Goal: Navigation & Orientation: Find specific page/section

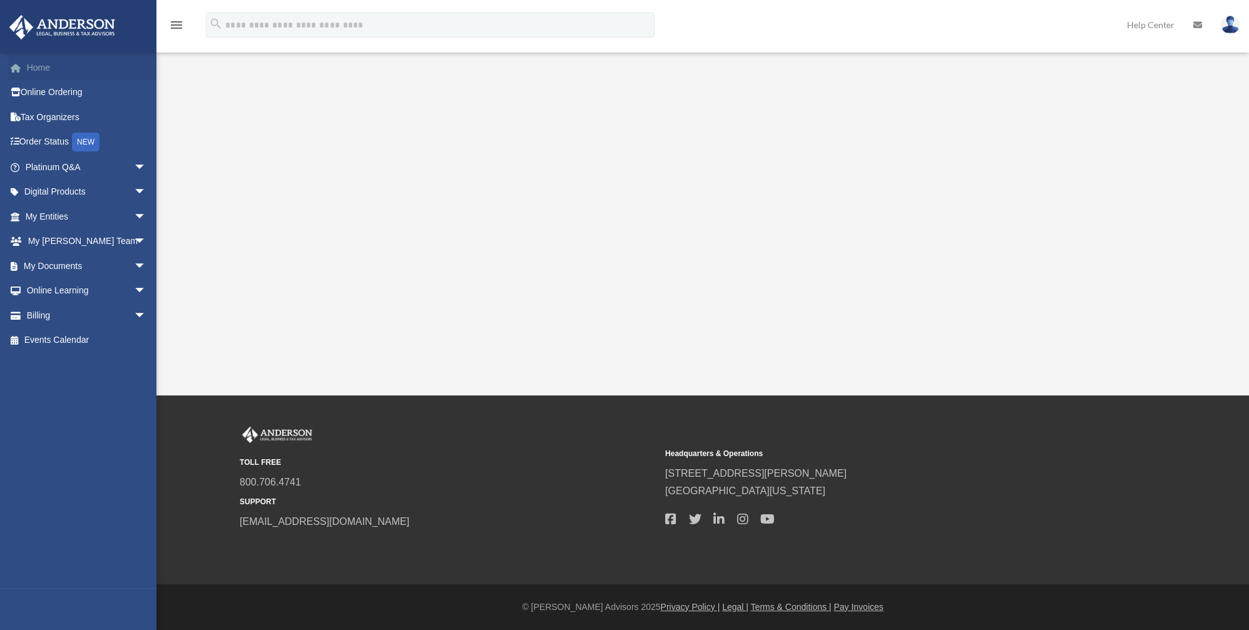
click at [36, 66] on link "Home" at bounding box center [87, 67] width 156 height 25
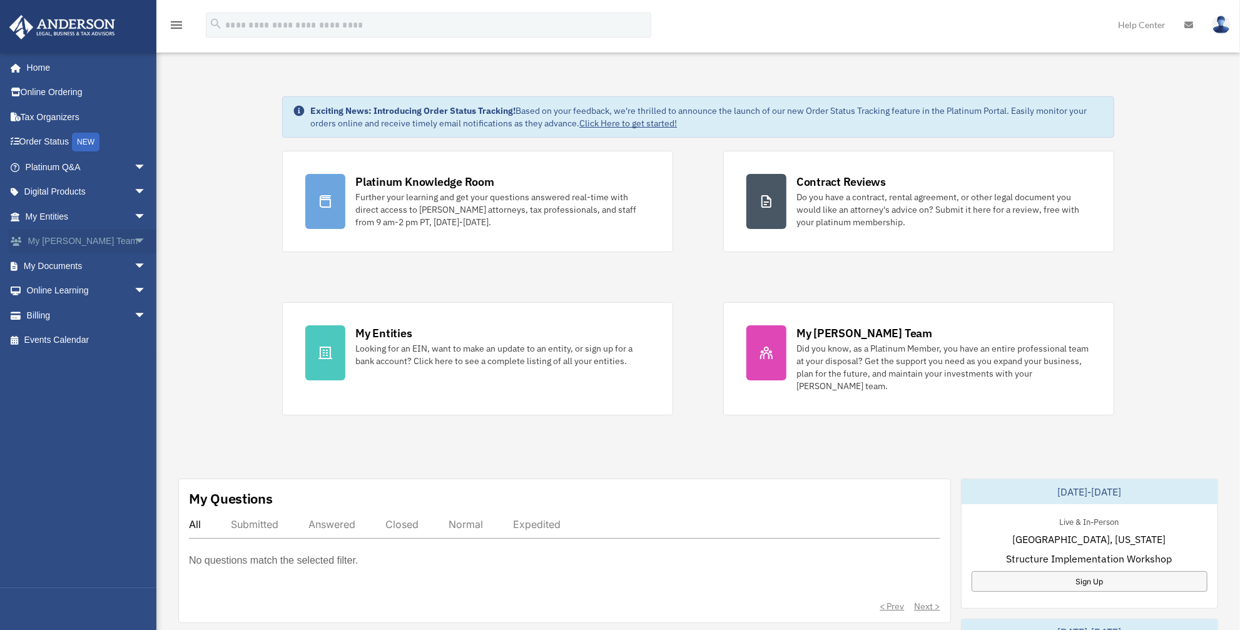
click at [69, 240] on link "My Anderson Team arrow_drop_down" at bounding box center [87, 241] width 156 height 25
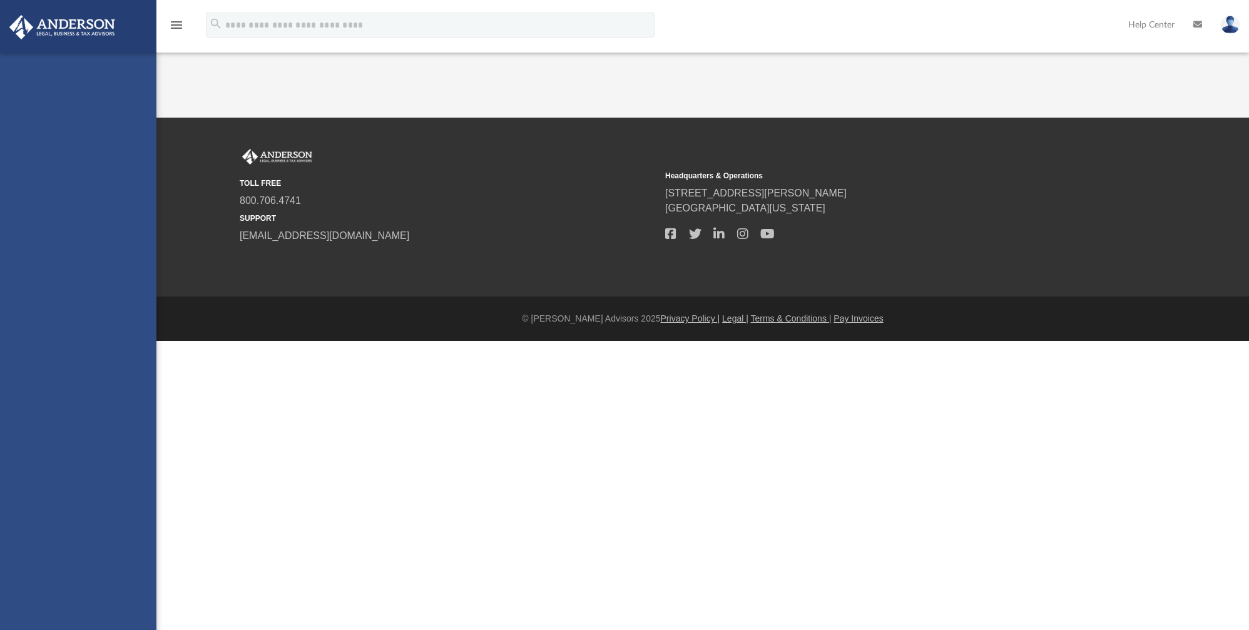
click at [130, 237] on div "homatch@gmail.com Sign Out homatch@gmail.com Home Online Ordering Tax Organizer…" at bounding box center [78, 368] width 156 height 630
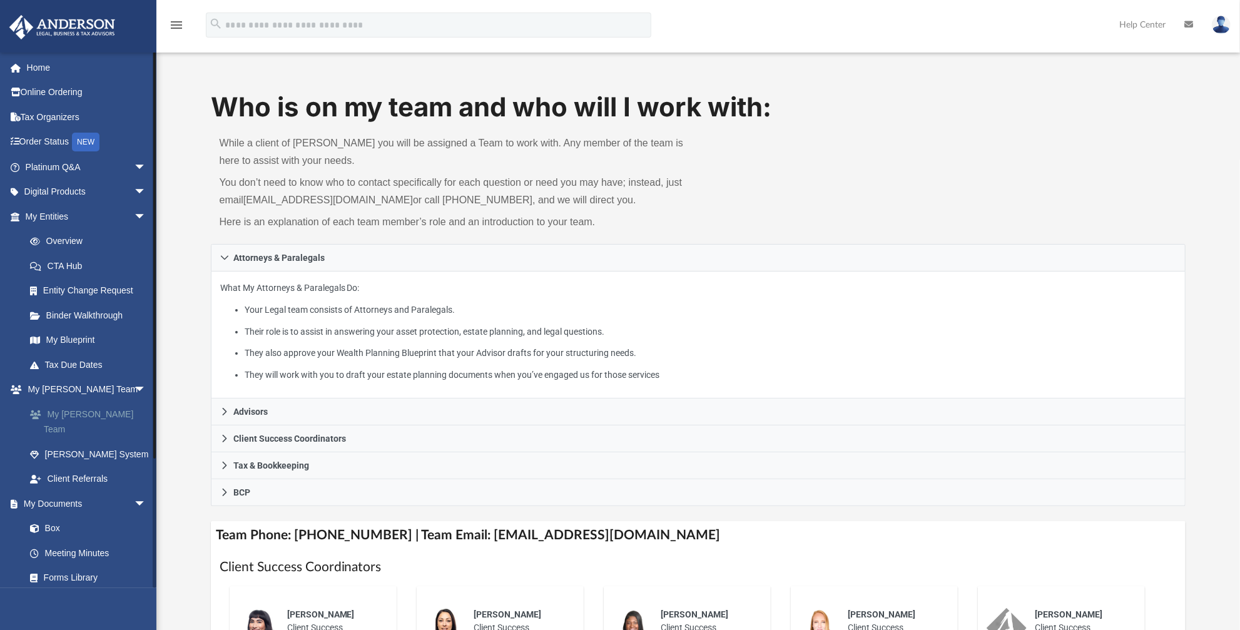
click at [102, 417] on link "My [PERSON_NAME] Team" at bounding box center [92, 422] width 148 height 40
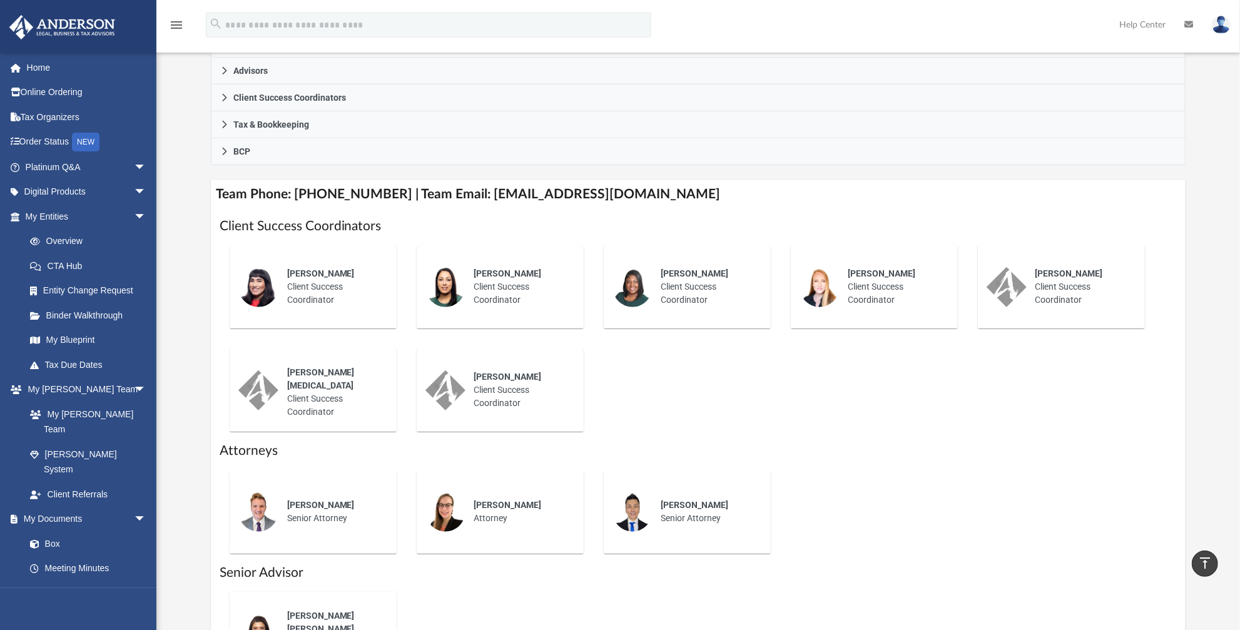
scroll to position [455, 0]
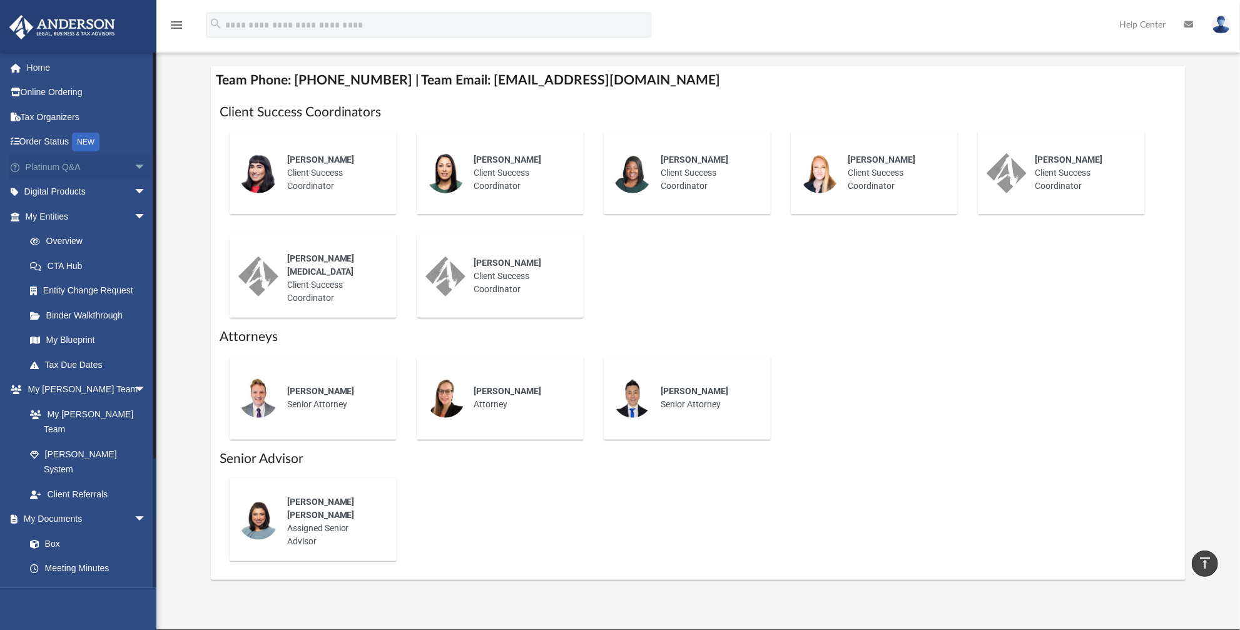
click at [134, 165] on span "arrow_drop_down" at bounding box center [146, 168] width 25 height 26
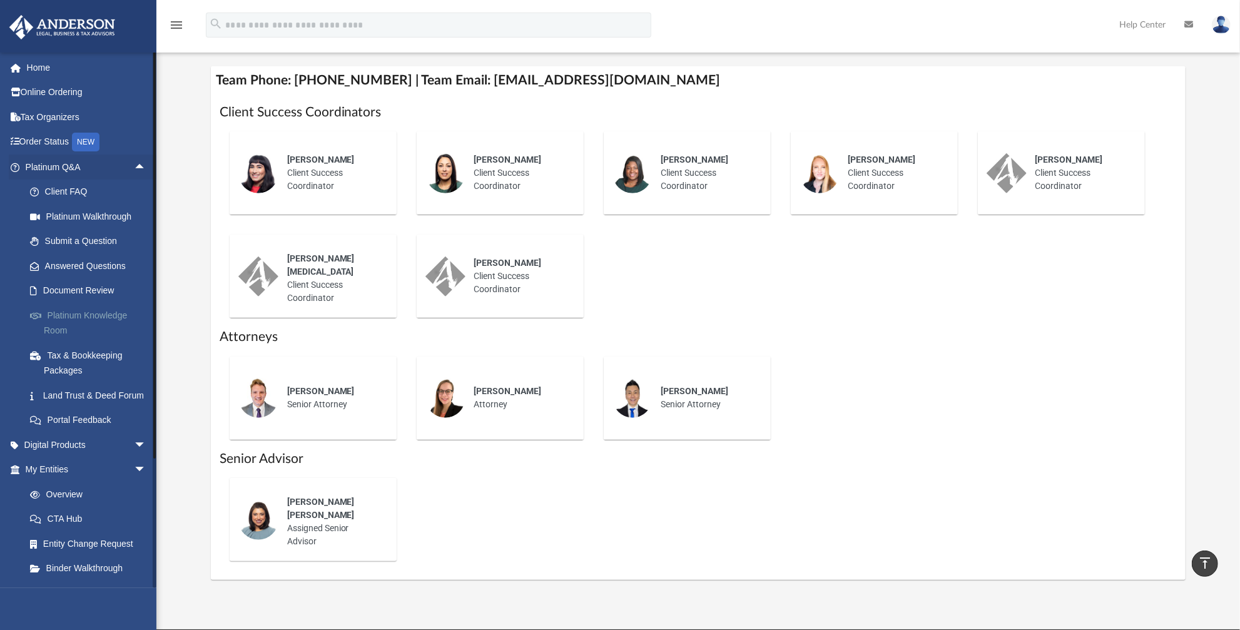
click at [106, 317] on link "Platinum Knowledge Room" at bounding box center [92, 323] width 148 height 40
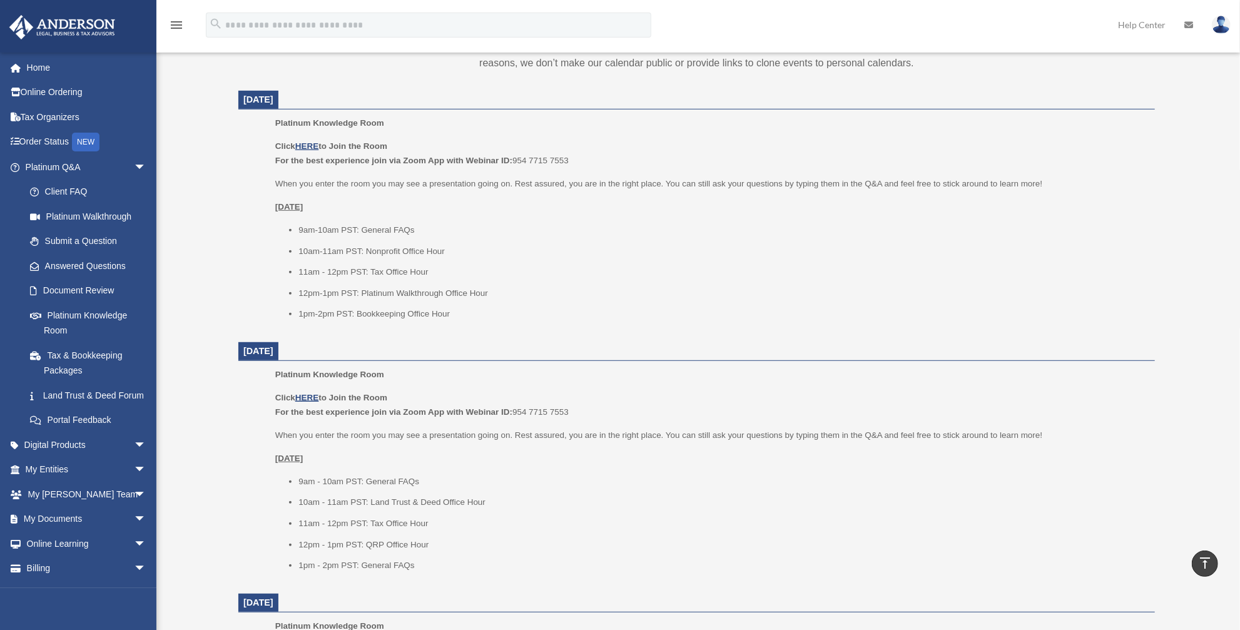
scroll to position [471, 0]
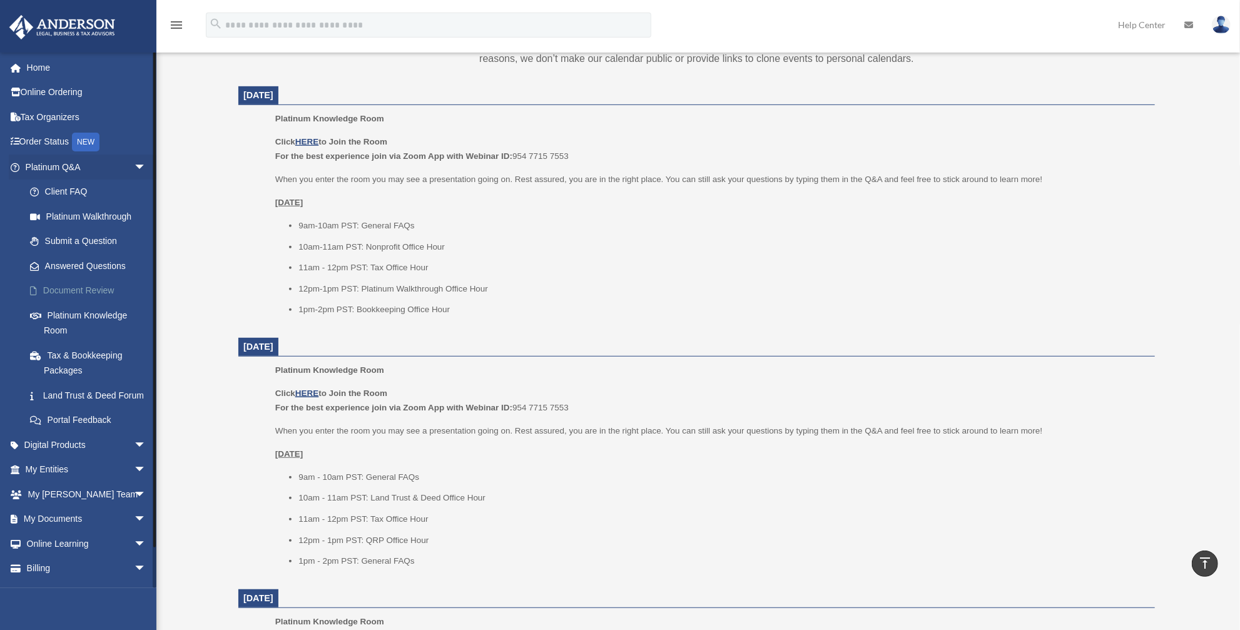
click at [74, 287] on link "Document Review" at bounding box center [92, 290] width 148 height 25
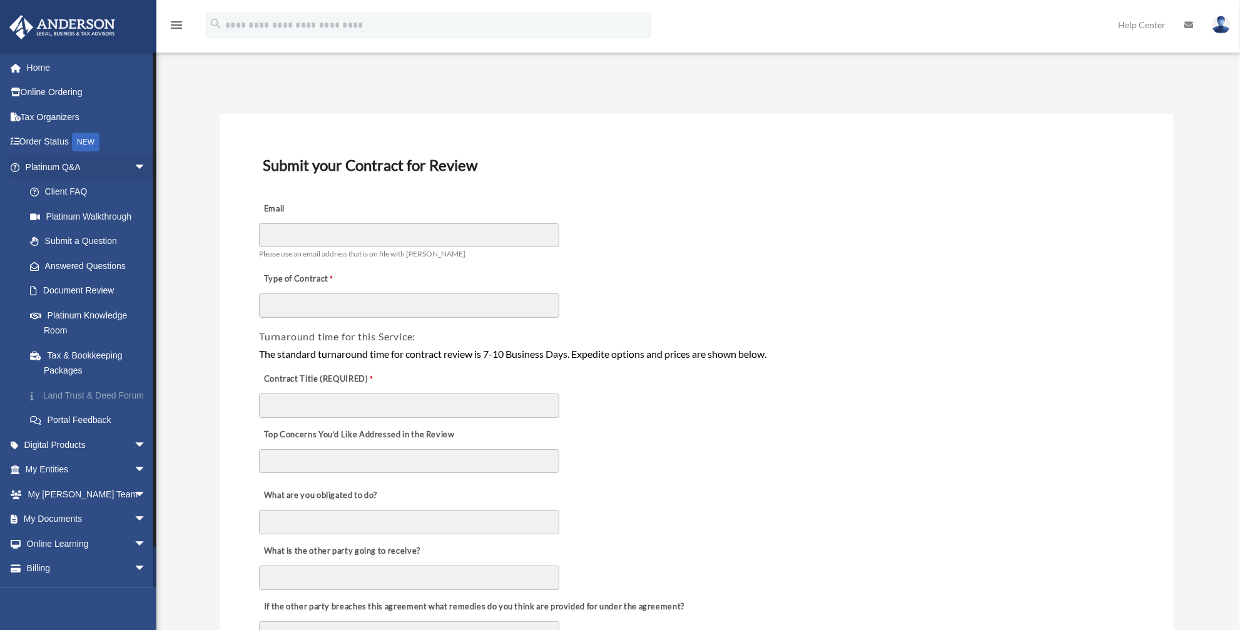
click at [72, 396] on link "Land Trust & Deed Forum" at bounding box center [92, 395] width 148 height 25
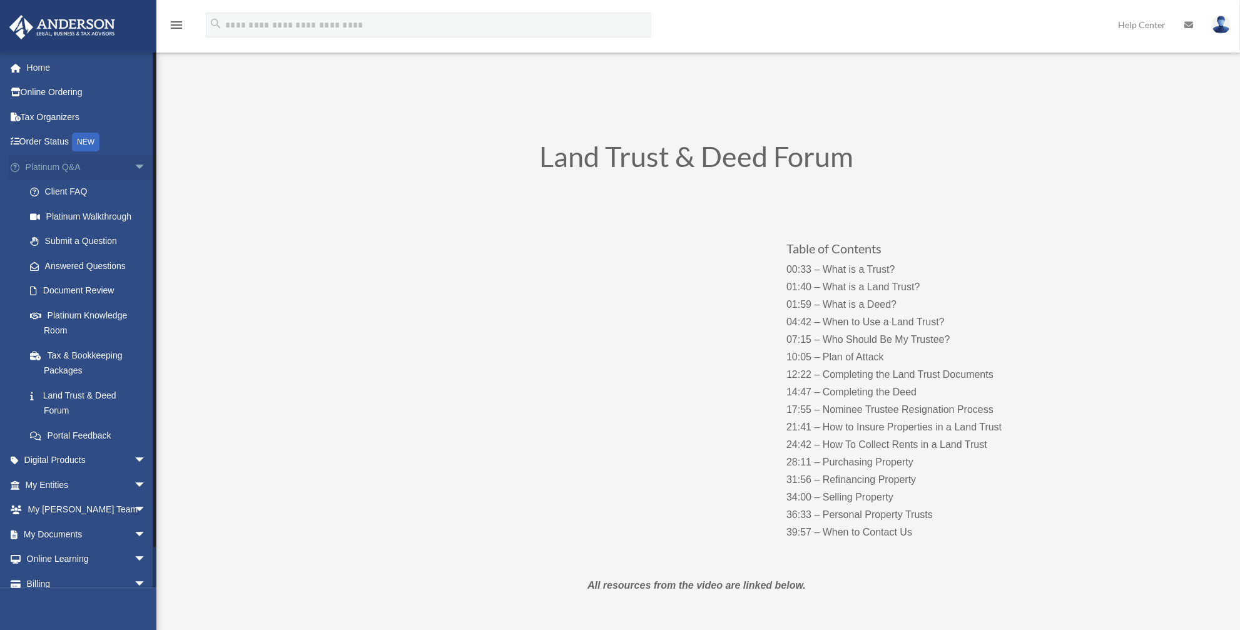
click at [134, 165] on span "arrow_drop_down" at bounding box center [146, 168] width 25 height 26
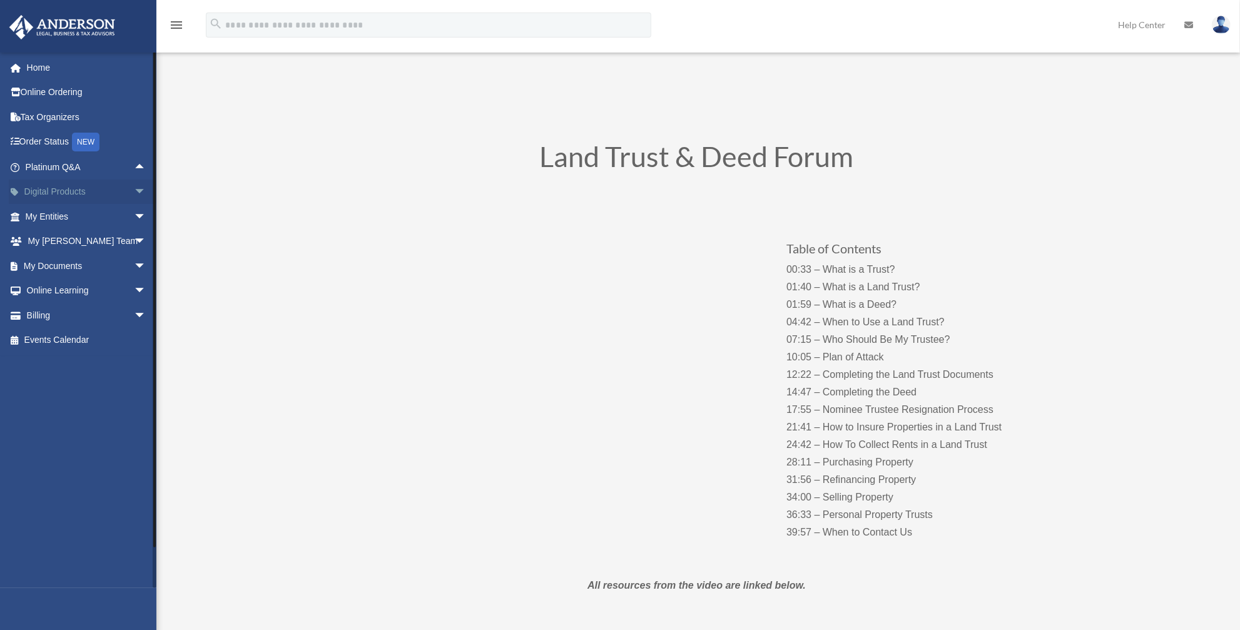
click at [134, 190] on span "arrow_drop_down" at bounding box center [146, 193] width 25 height 26
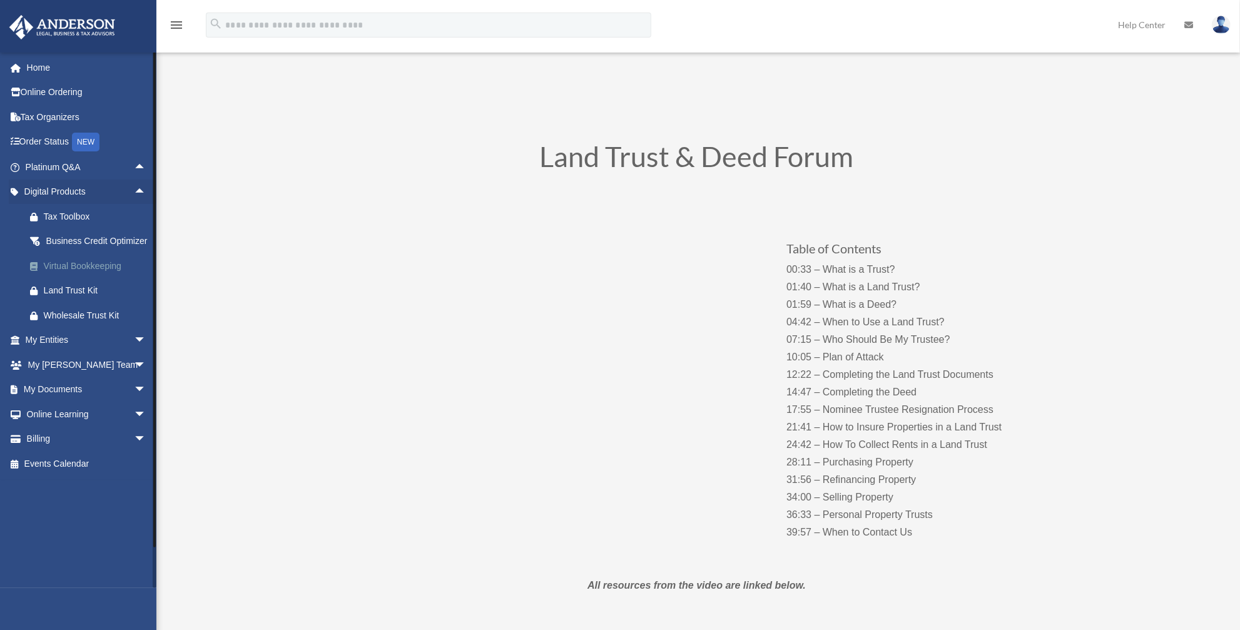
click at [89, 274] on div "Virtual Bookkeeping" at bounding box center [97, 266] width 106 height 16
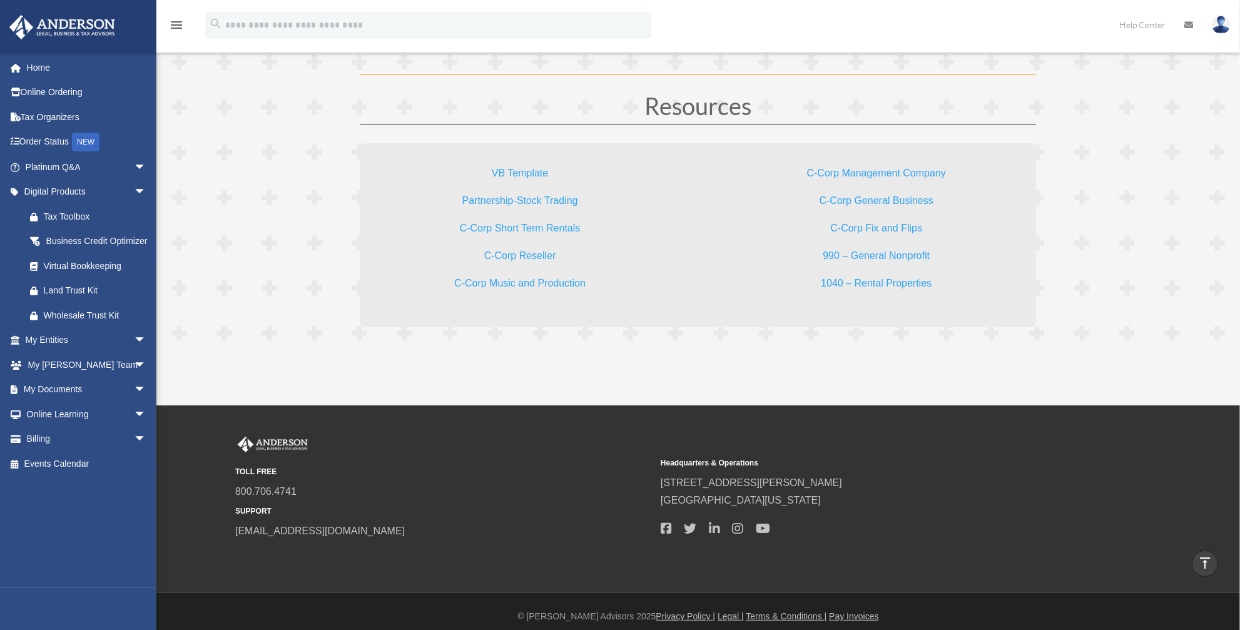
scroll to position [3738, 0]
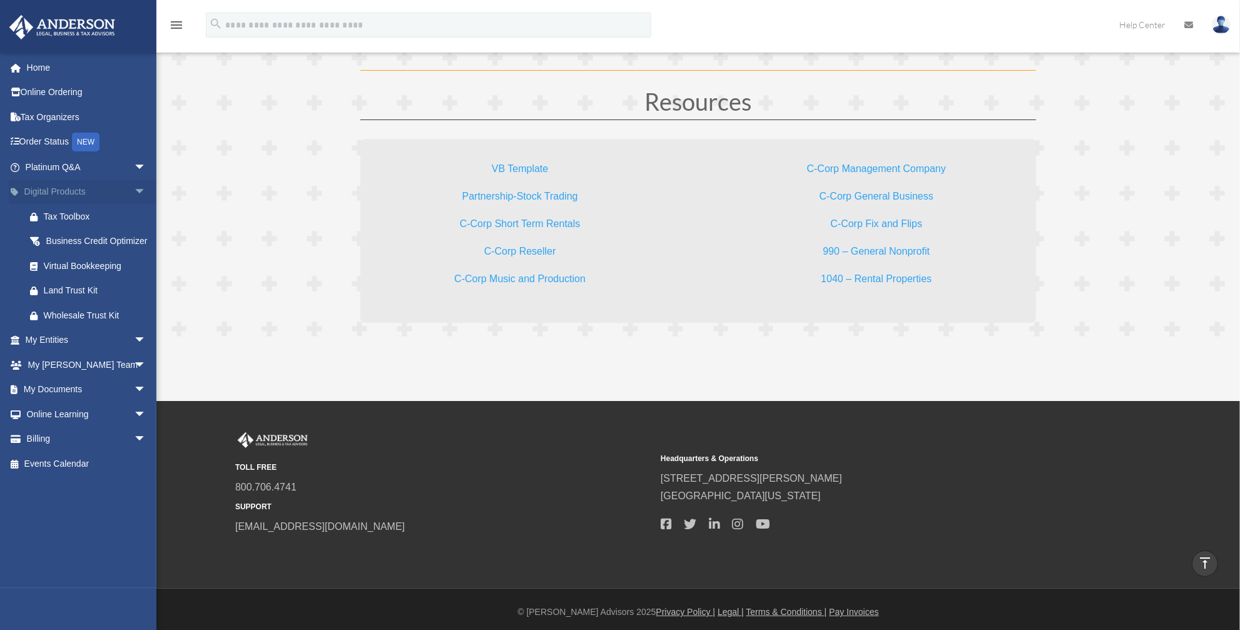
click at [134, 191] on span "arrow_drop_down" at bounding box center [146, 193] width 25 height 26
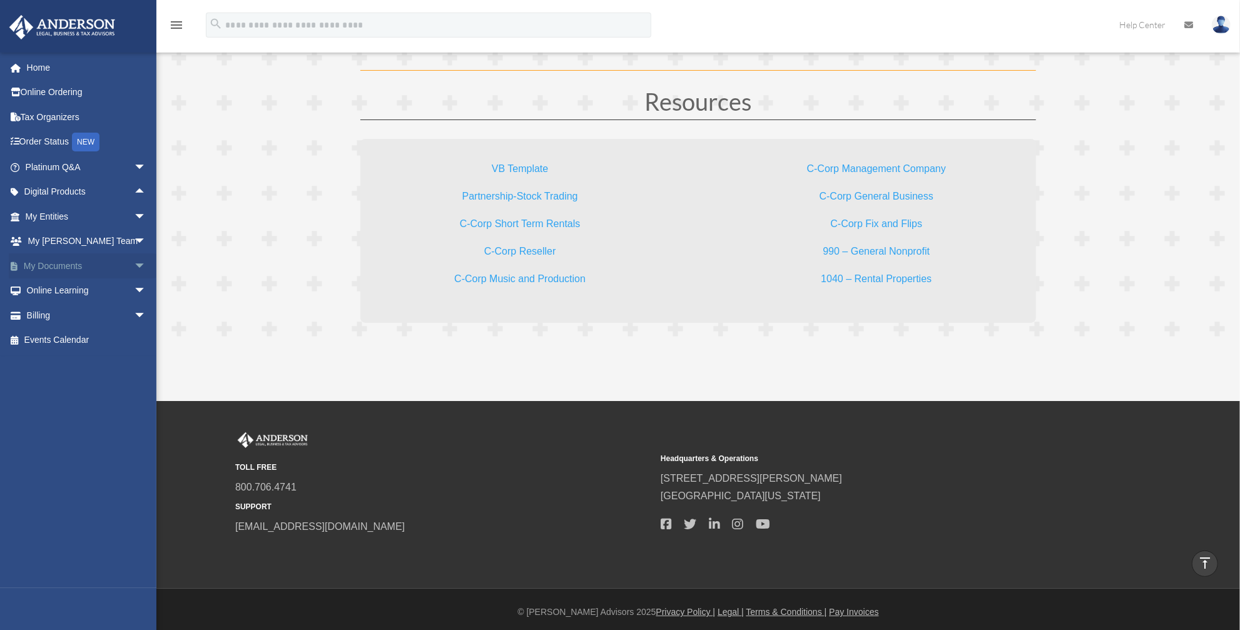
click at [135, 267] on span "arrow_drop_down" at bounding box center [146, 266] width 25 height 26
click at [86, 340] on link "Forms Library" at bounding box center [92, 340] width 148 height 25
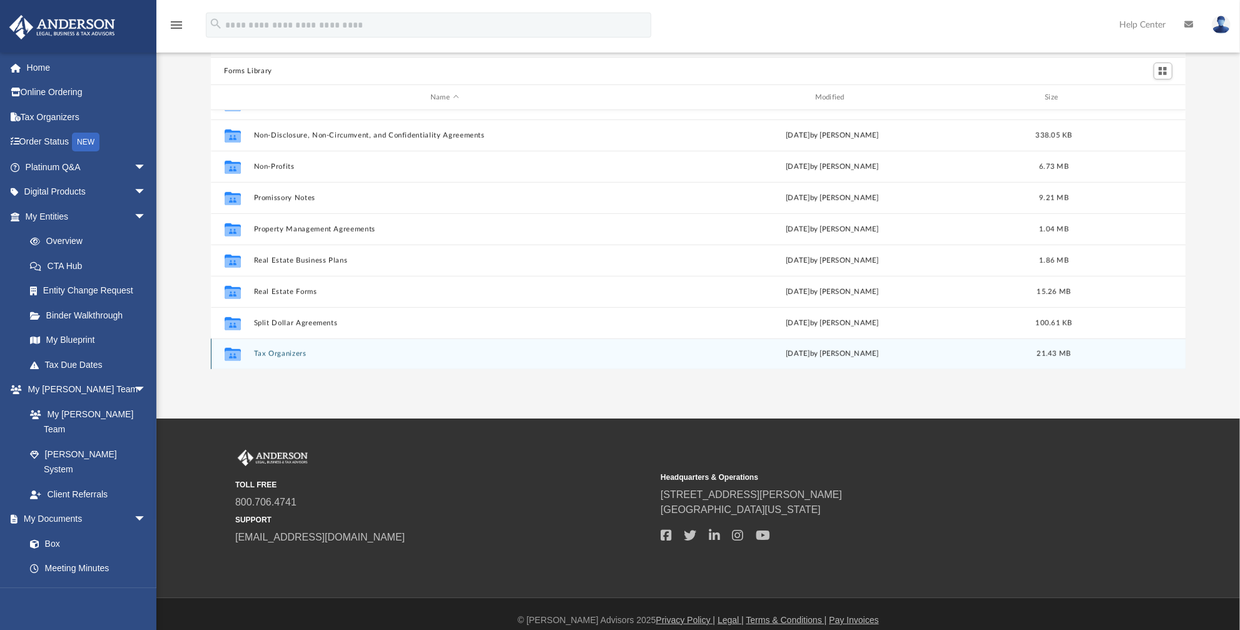
scroll to position [88, 0]
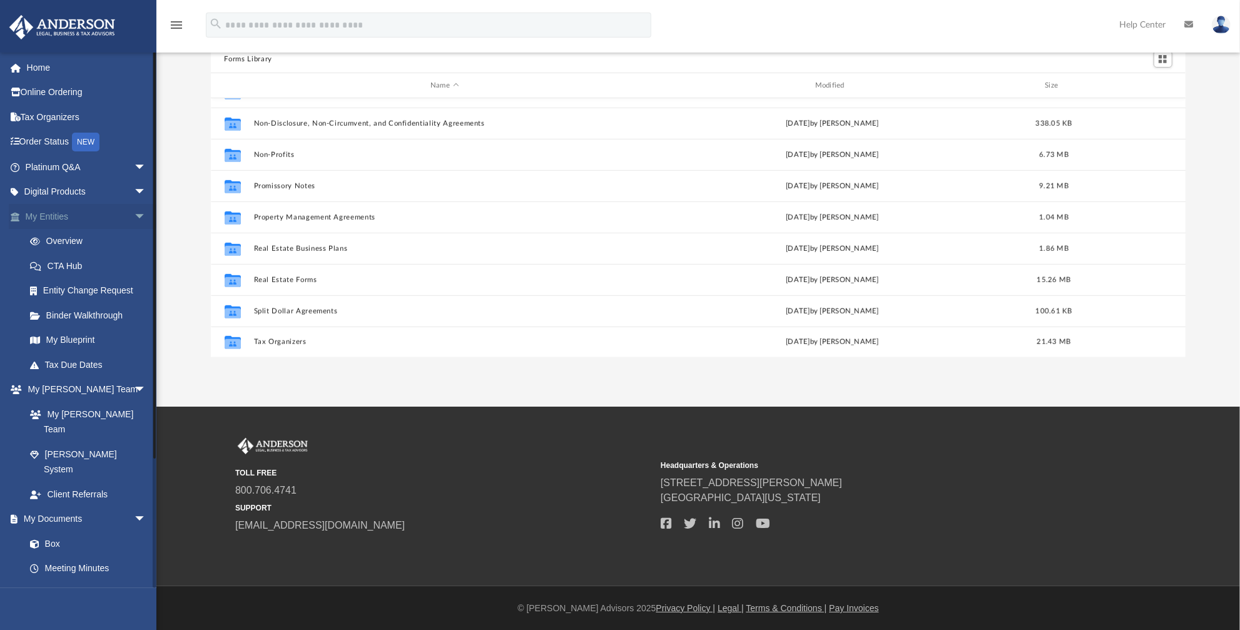
click at [134, 216] on span "arrow_drop_down" at bounding box center [146, 217] width 25 height 26
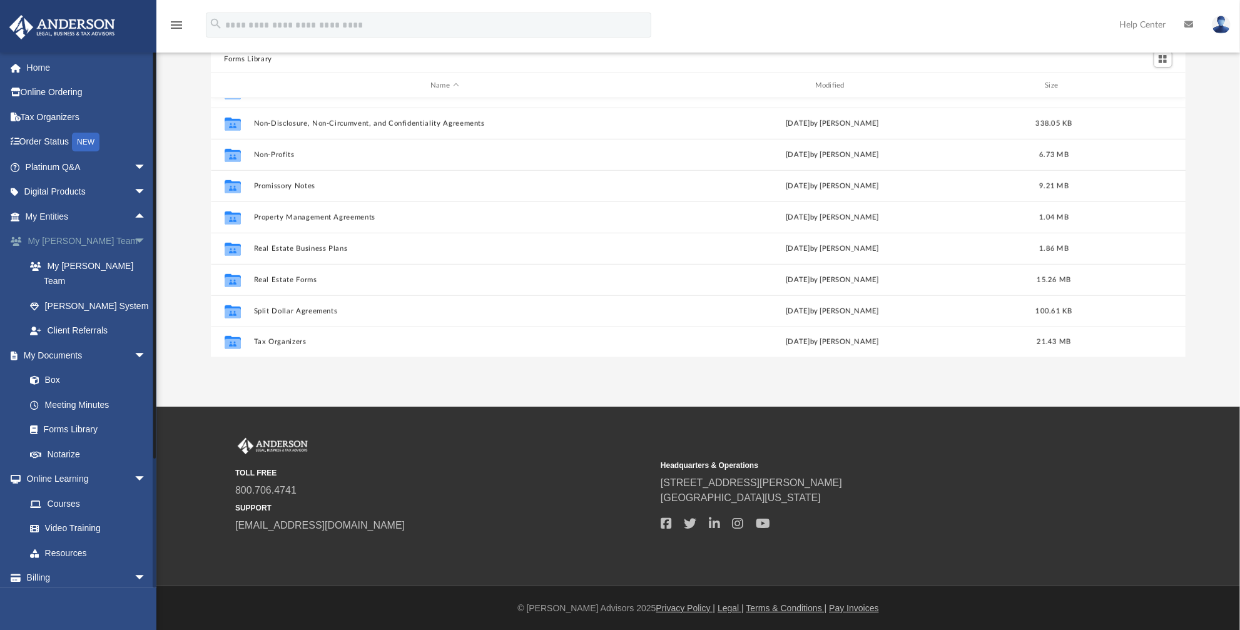
click at [134, 240] on span "arrow_drop_down" at bounding box center [146, 242] width 25 height 26
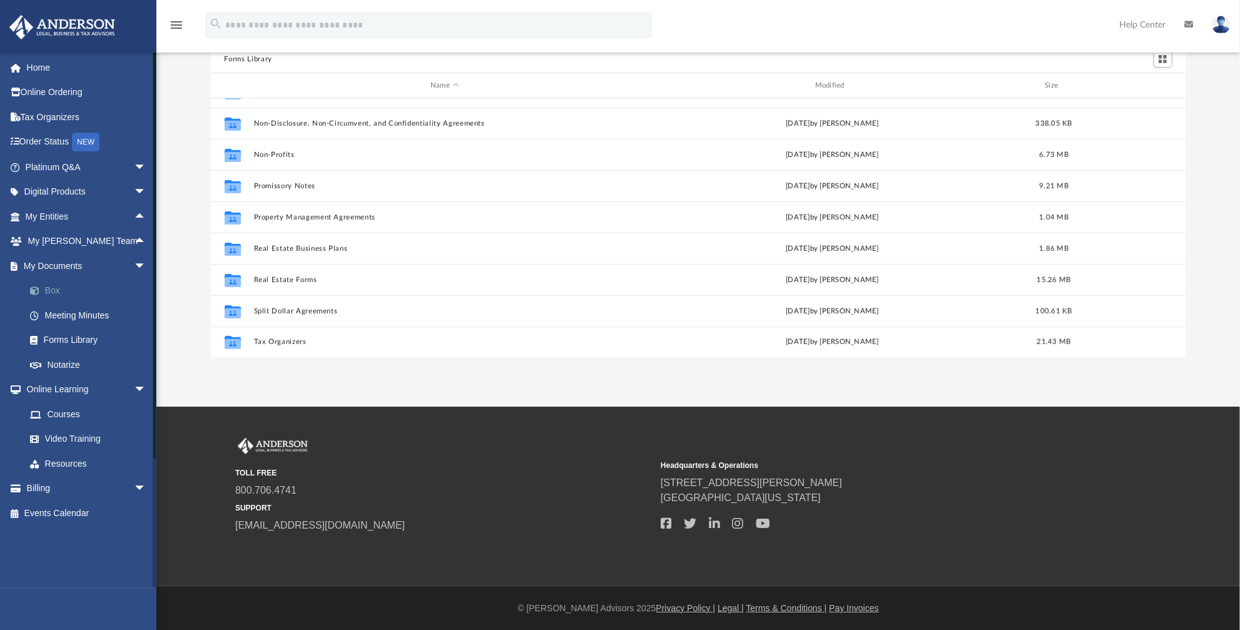
click at [43, 287] on span at bounding box center [41, 291] width 8 height 9
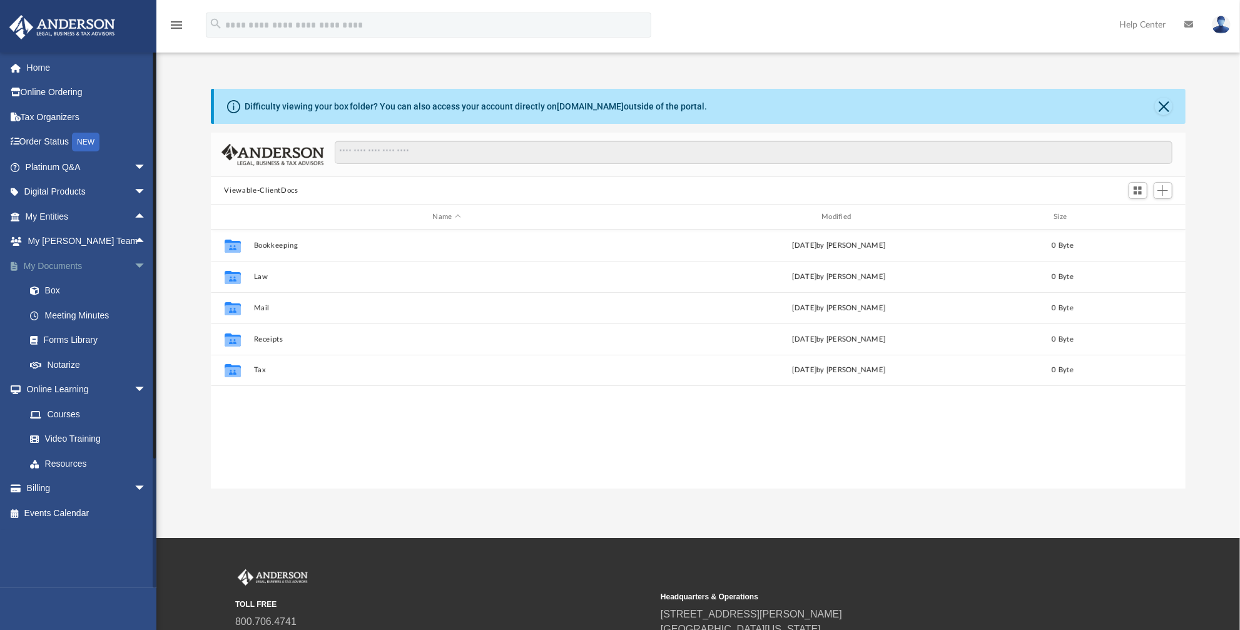
click at [134, 262] on span "arrow_drop_down" at bounding box center [146, 266] width 25 height 26
click at [134, 264] on span "arrow_drop_up" at bounding box center [146, 266] width 25 height 26
click at [134, 264] on span "arrow_drop_down" at bounding box center [146, 266] width 25 height 26
click at [134, 290] on span "arrow_drop_down" at bounding box center [146, 291] width 25 height 26
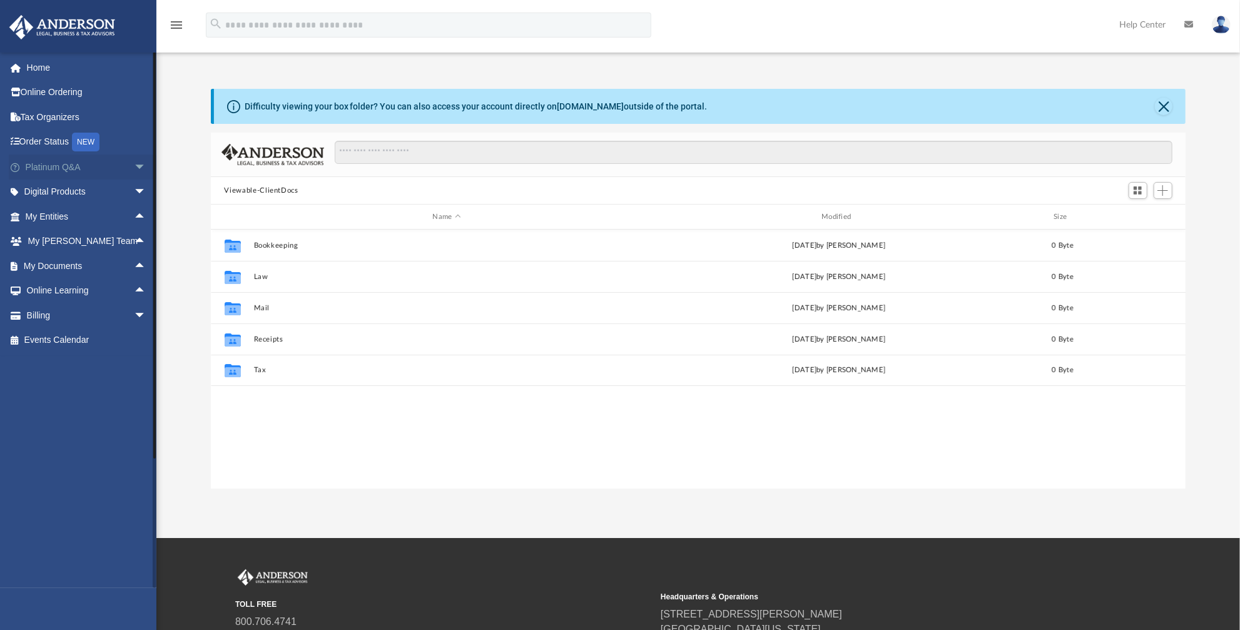
click at [134, 163] on span "arrow_drop_down" at bounding box center [146, 168] width 25 height 26
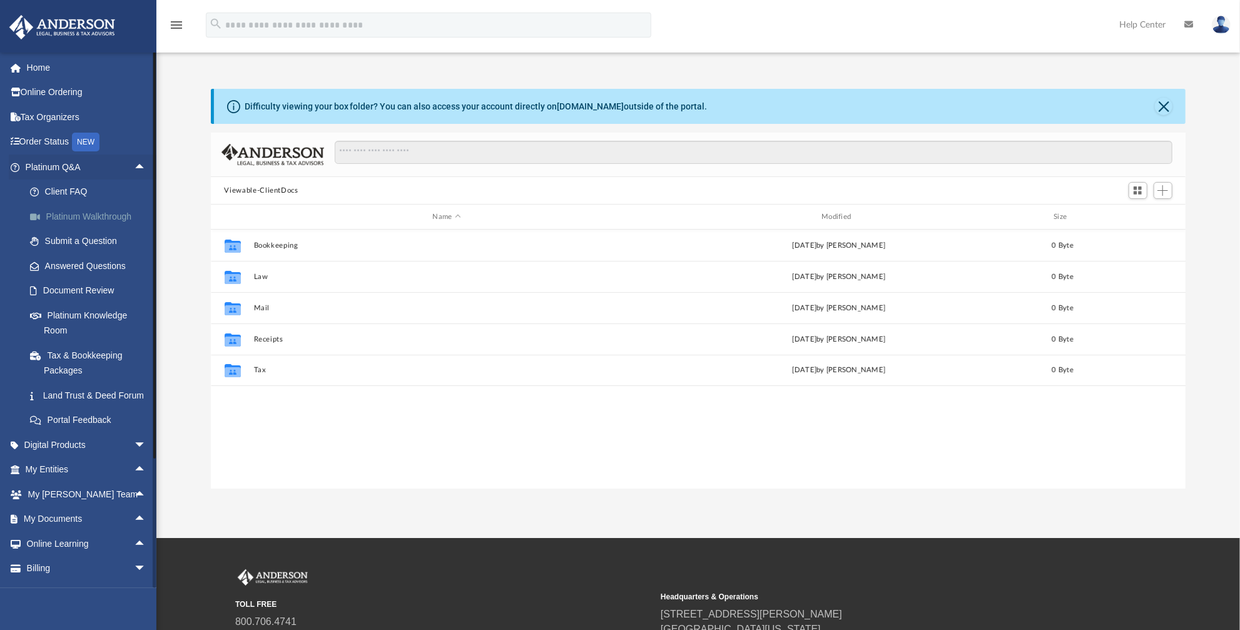
click at [91, 218] on link "Platinum Walkthrough" at bounding box center [92, 216] width 148 height 25
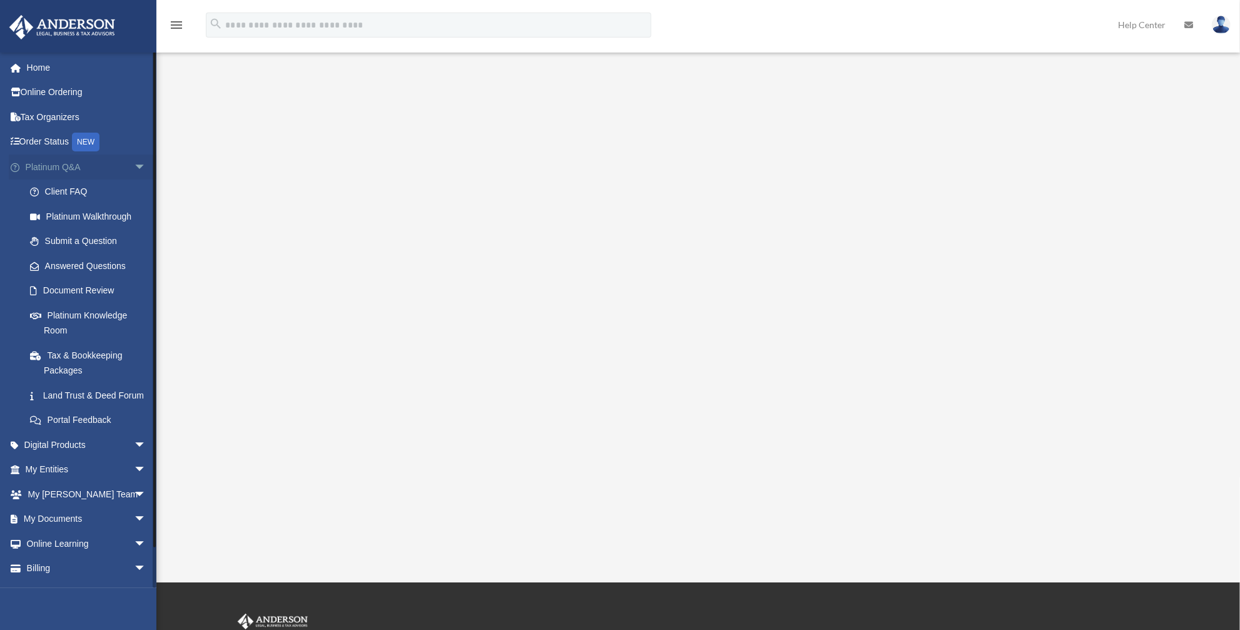
click at [134, 163] on span "arrow_drop_down" at bounding box center [146, 168] width 25 height 26
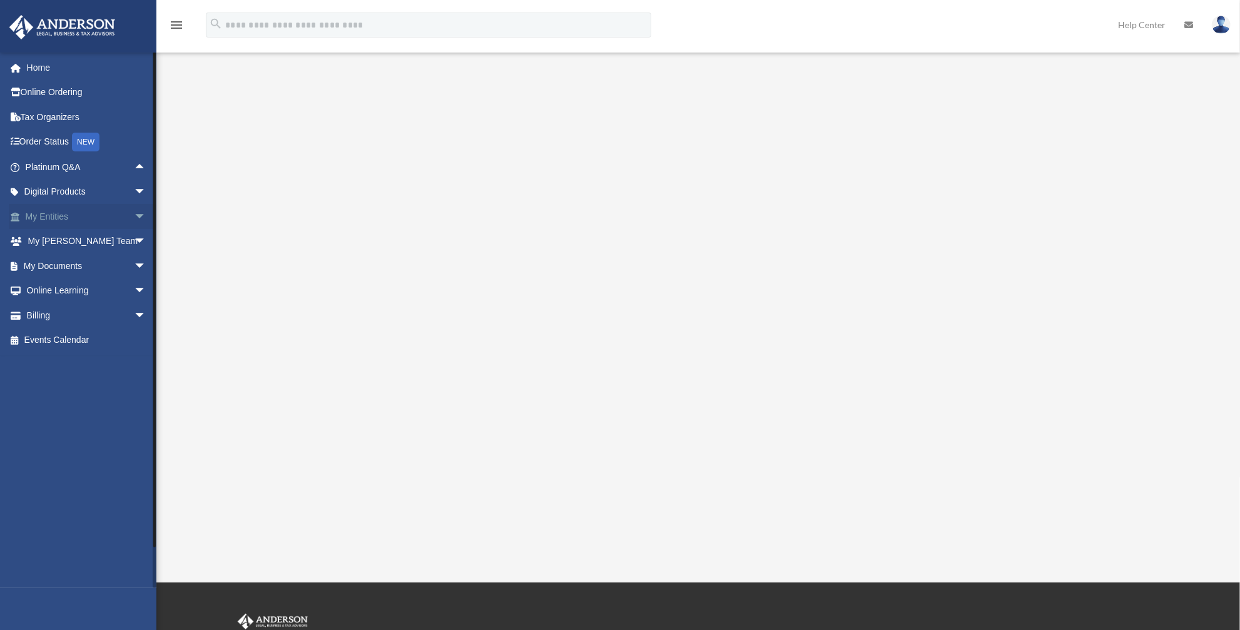
click at [134, 216] on span "arrow_drop_down" at bounding box center [146, 217] width 25 height 26
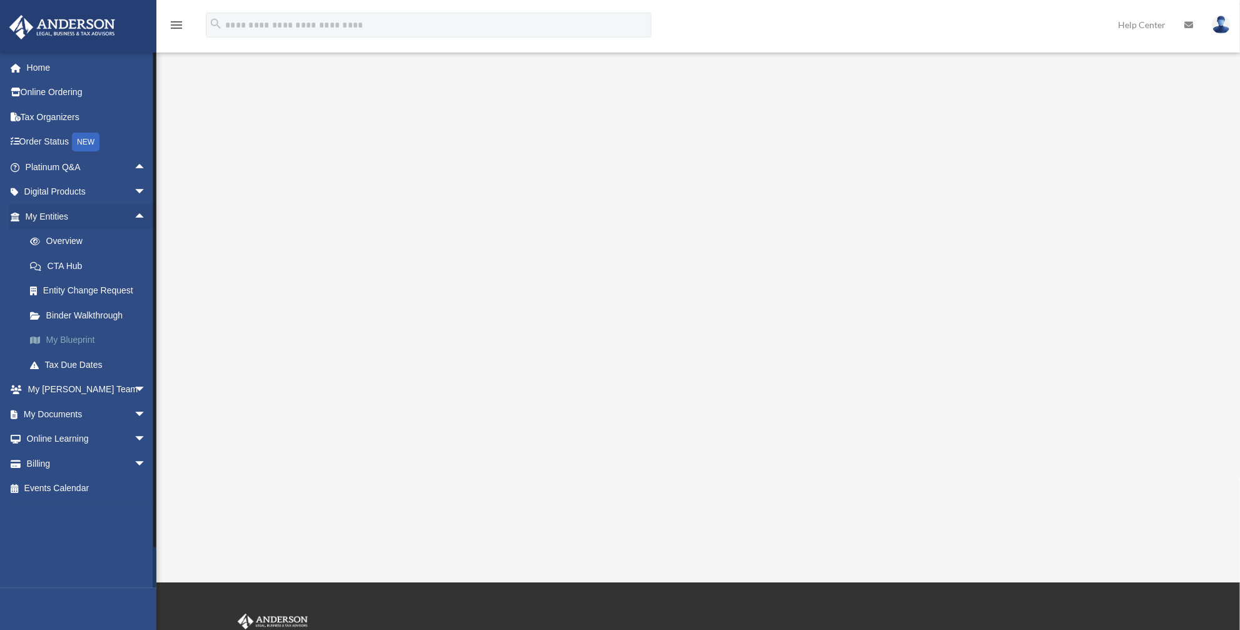
click at [70, 340] on link "My Blueprint" at bounding box center [92, 340] width 148 height 25
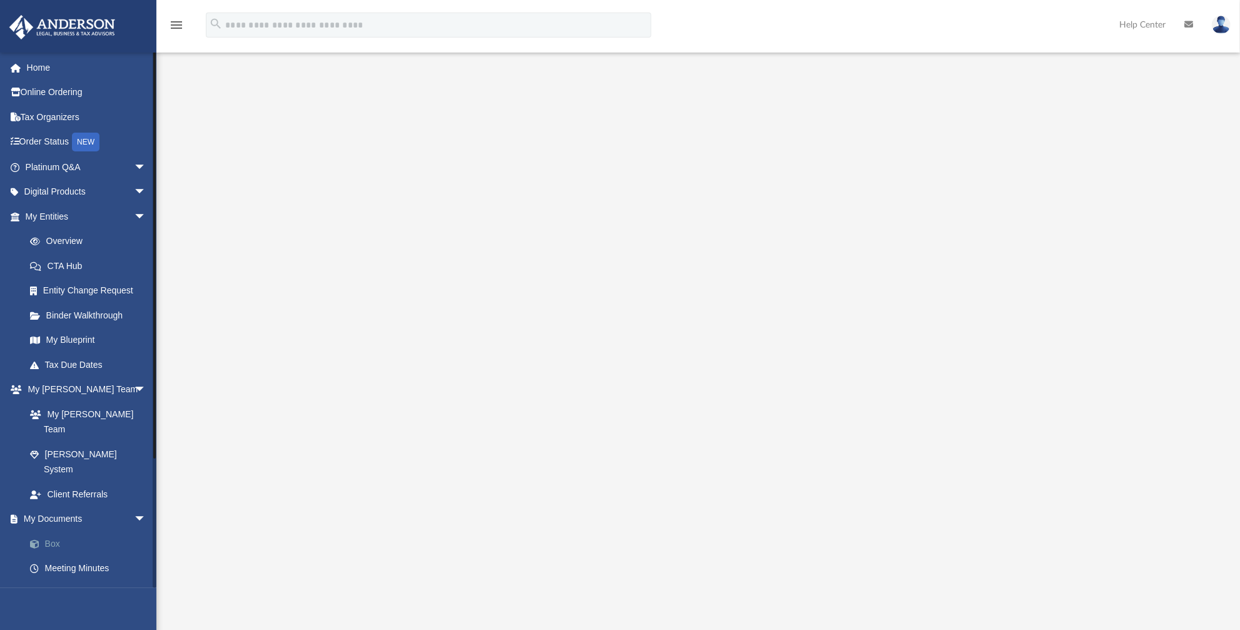
click at [55, 531] on link "Box" at bounding box center [92, 543] width 148 height 25
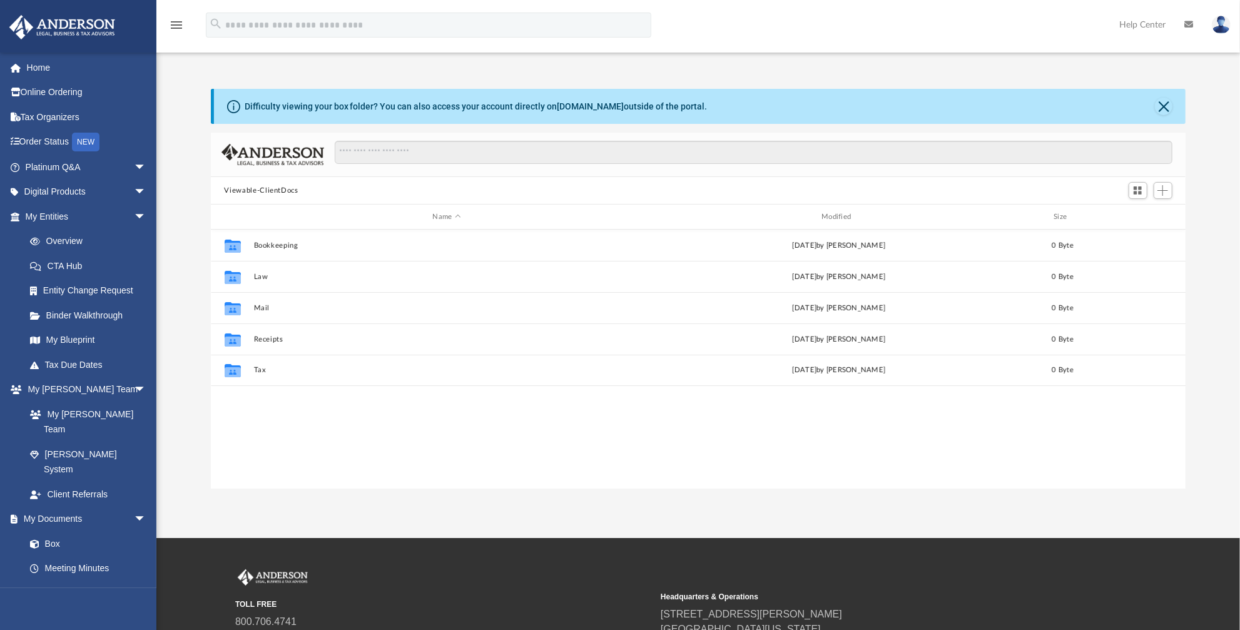
scroll to position [276, 967]
